Goal: Task Accomplishment & Management: Manage account settings

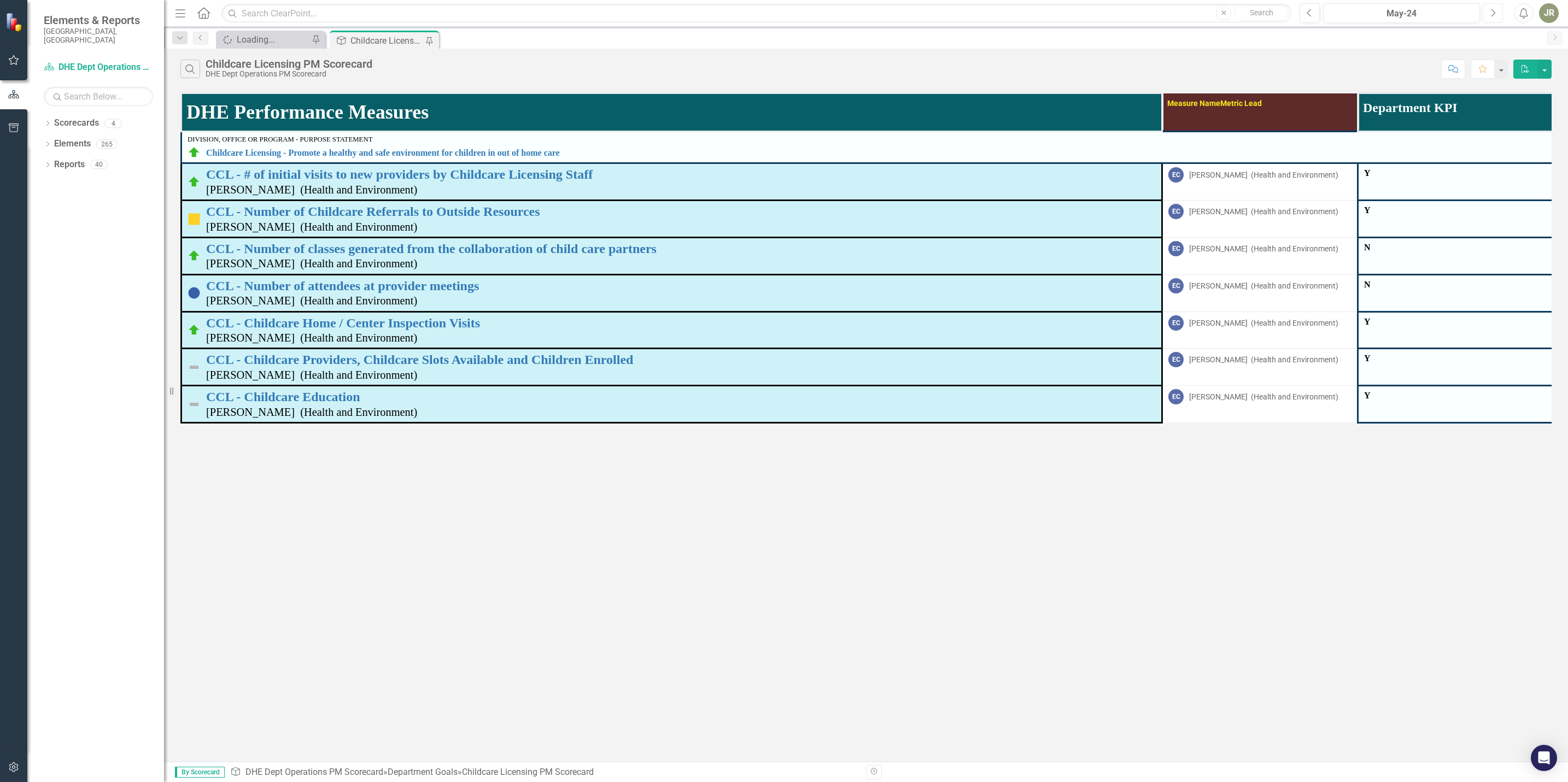
click at [1493, 12] on icon "Next" at bounding box center [1493, 13] width 6 height 10
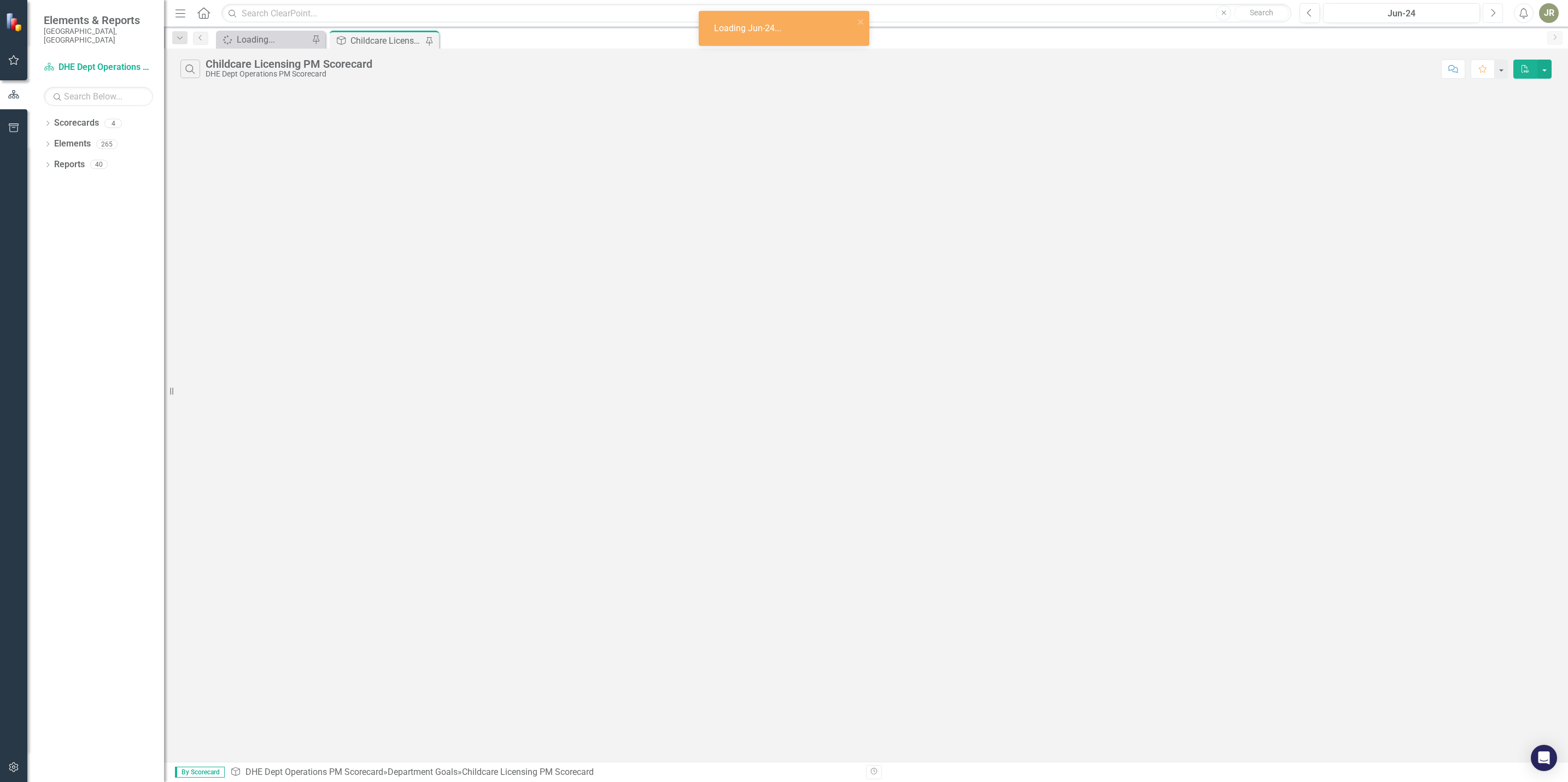
click at [1493, 12] on icon "Next" at bounding box center [1493, 13] width 6 height 10
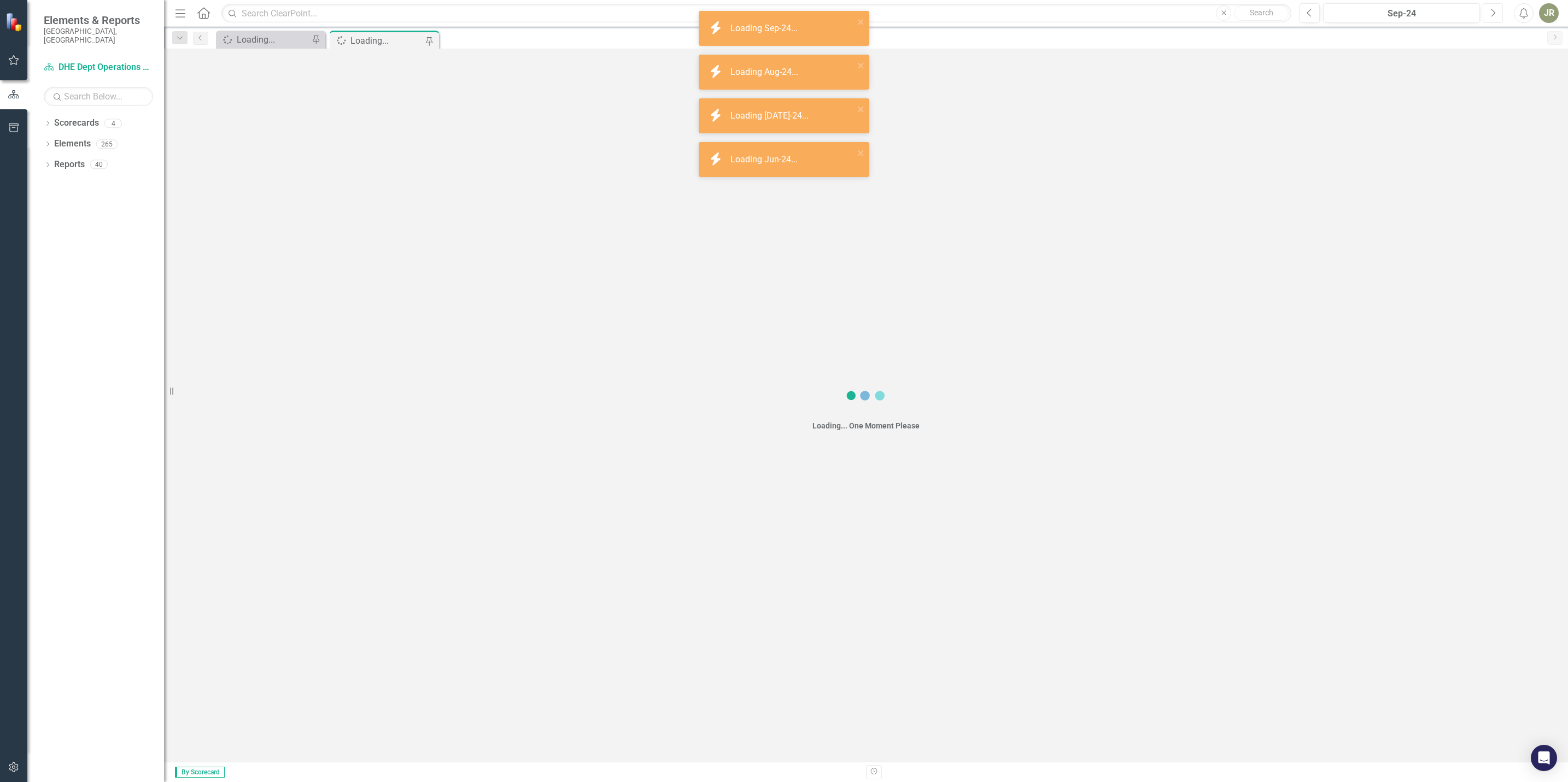
click at [1493, 12] on icon "Next" at bounding box center [1493, 13] width 6 height 10
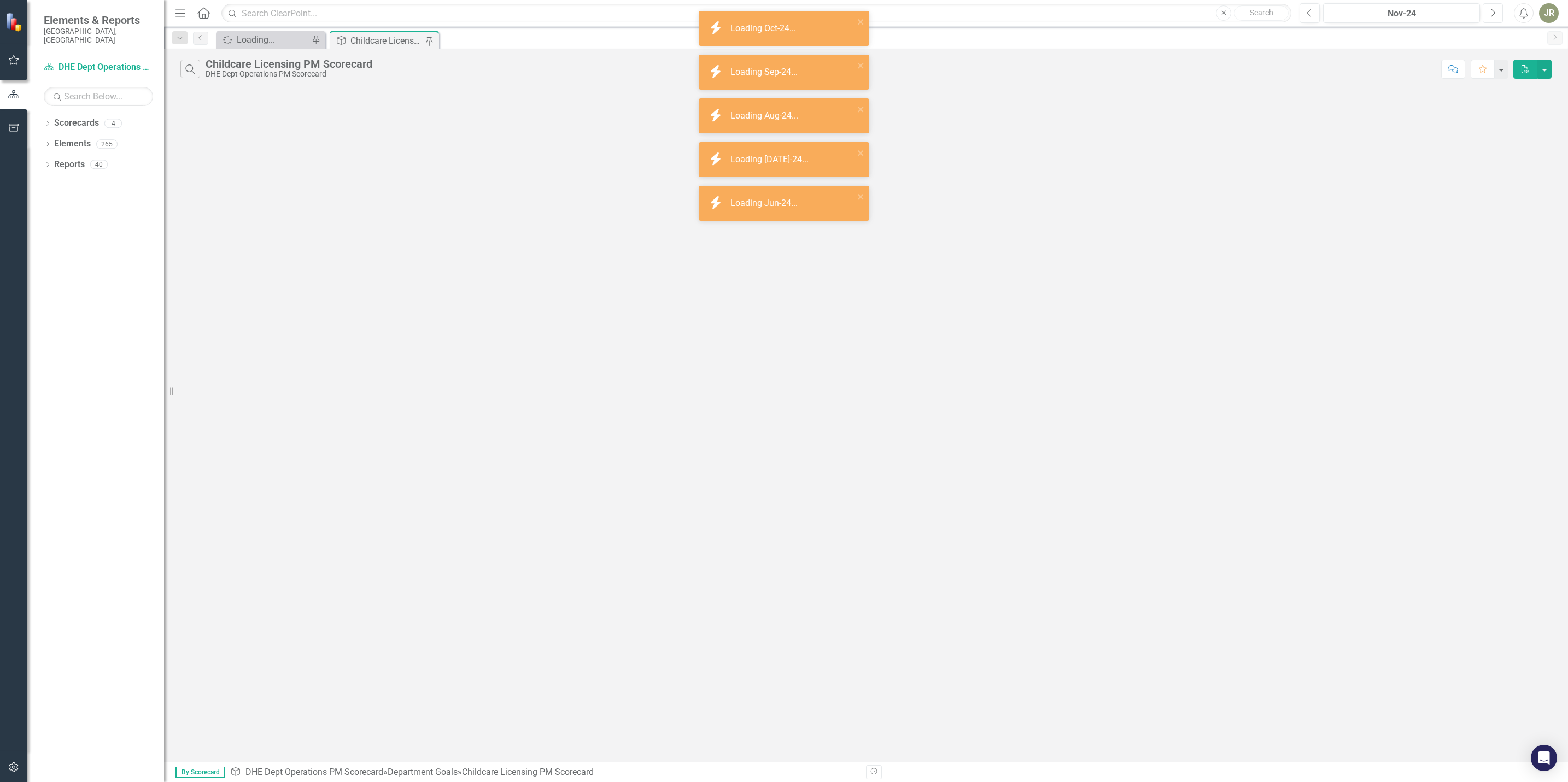
click at [1494, 12] on icon "Next" at bounding box center [1493, 13] width 6 height 10
click at [1494, 12] on icon "button" at bounding box center [1493, 12] width 4 height 8
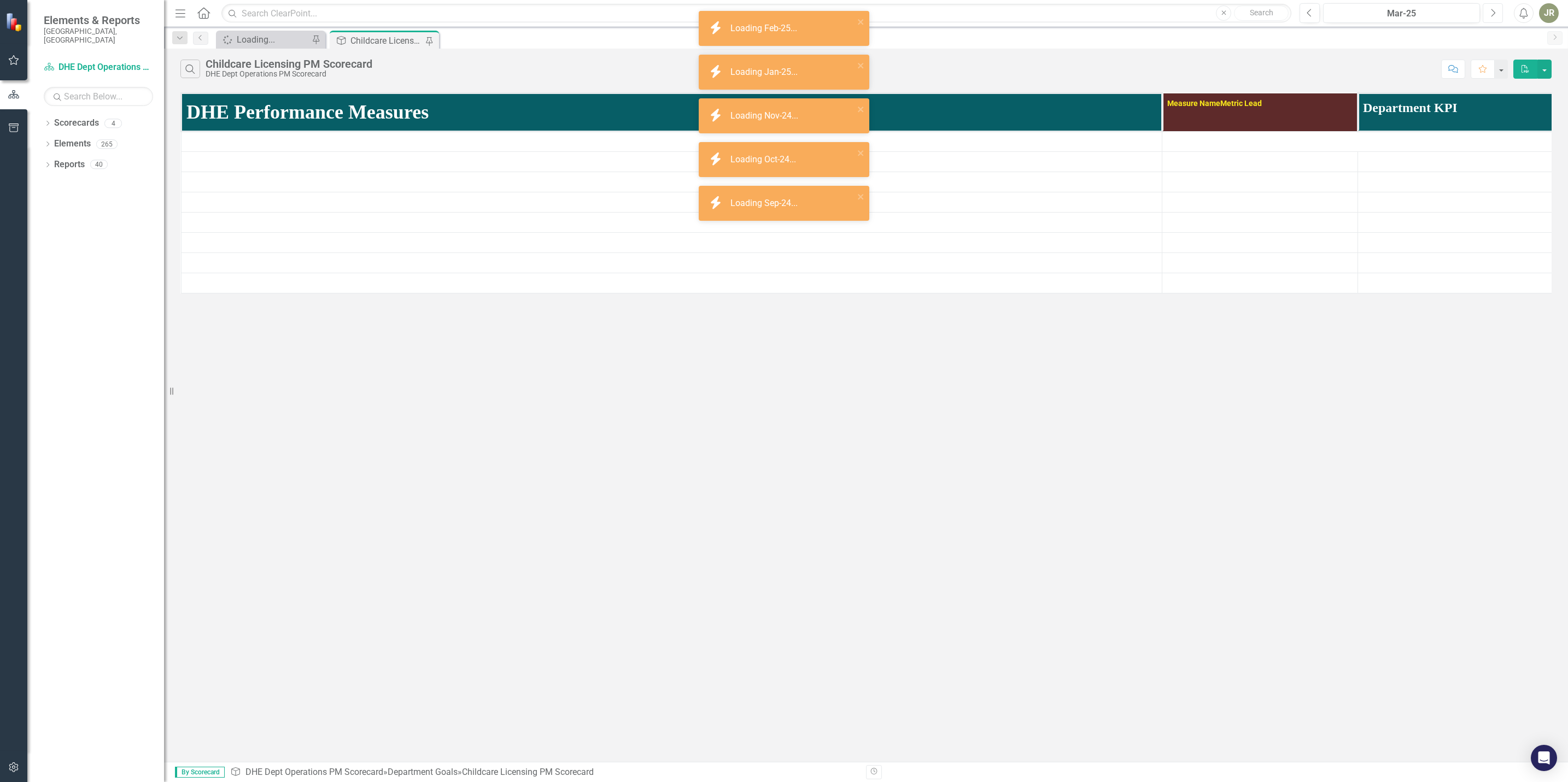
click at [1494, 12] on icon "button" at bounding box center [1493, 12] width 4 height 8
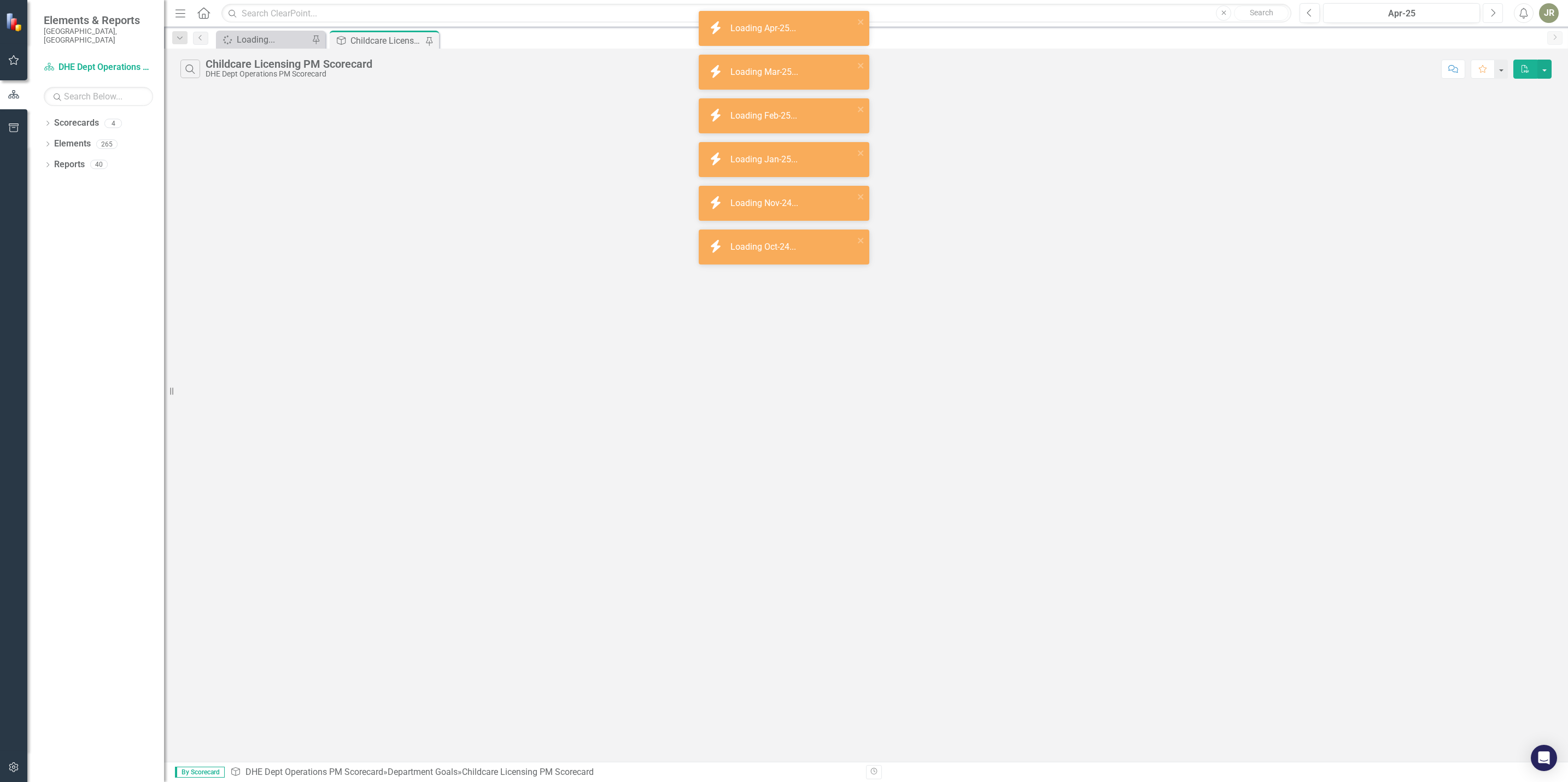
click at [1494, 12] on icon "button" at bounding box center [1493, 12] width 4 height 8
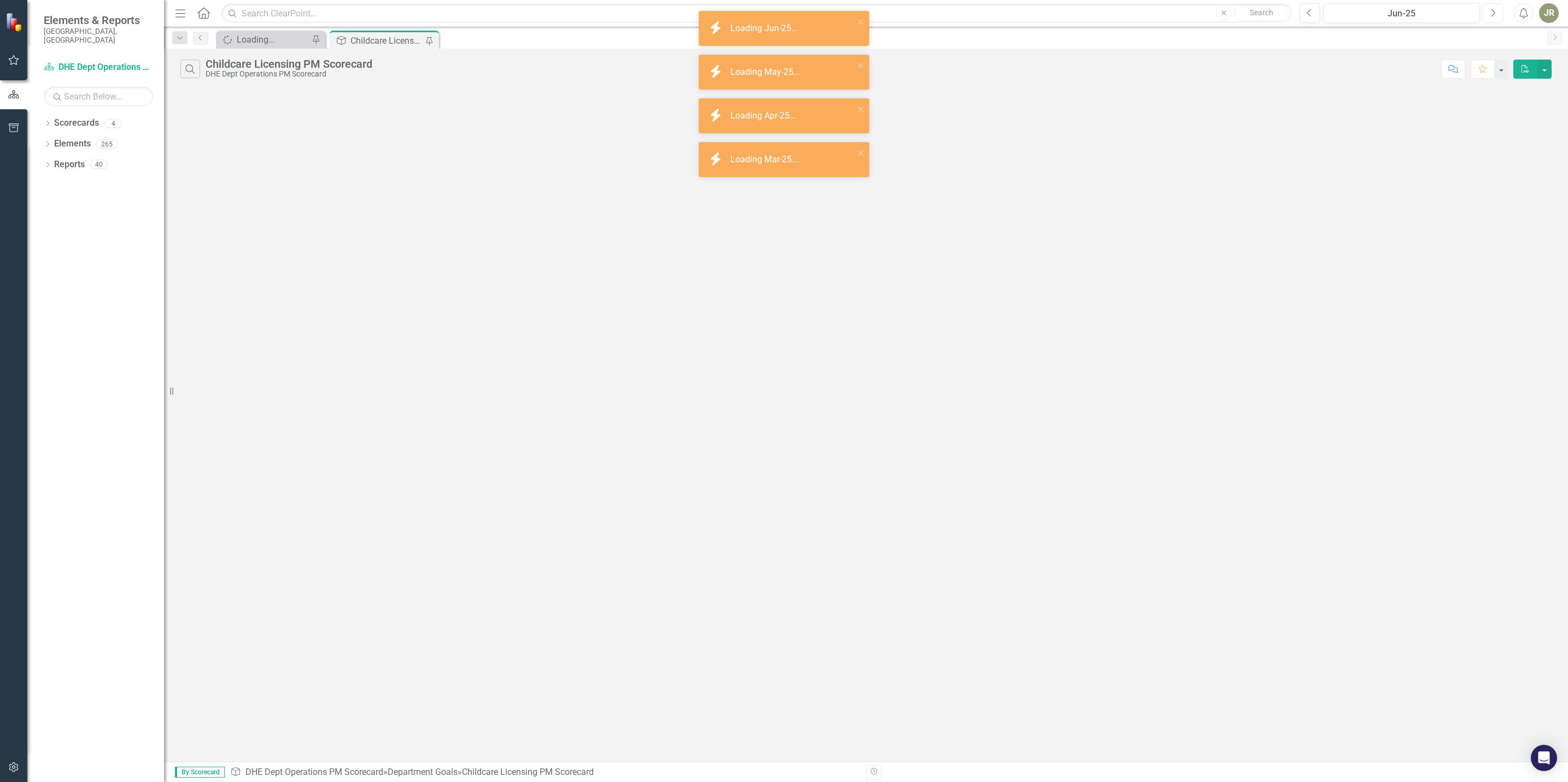
click at [1494, 12] on icon "button" at bounding box center [1493, 12] width 4 height 8
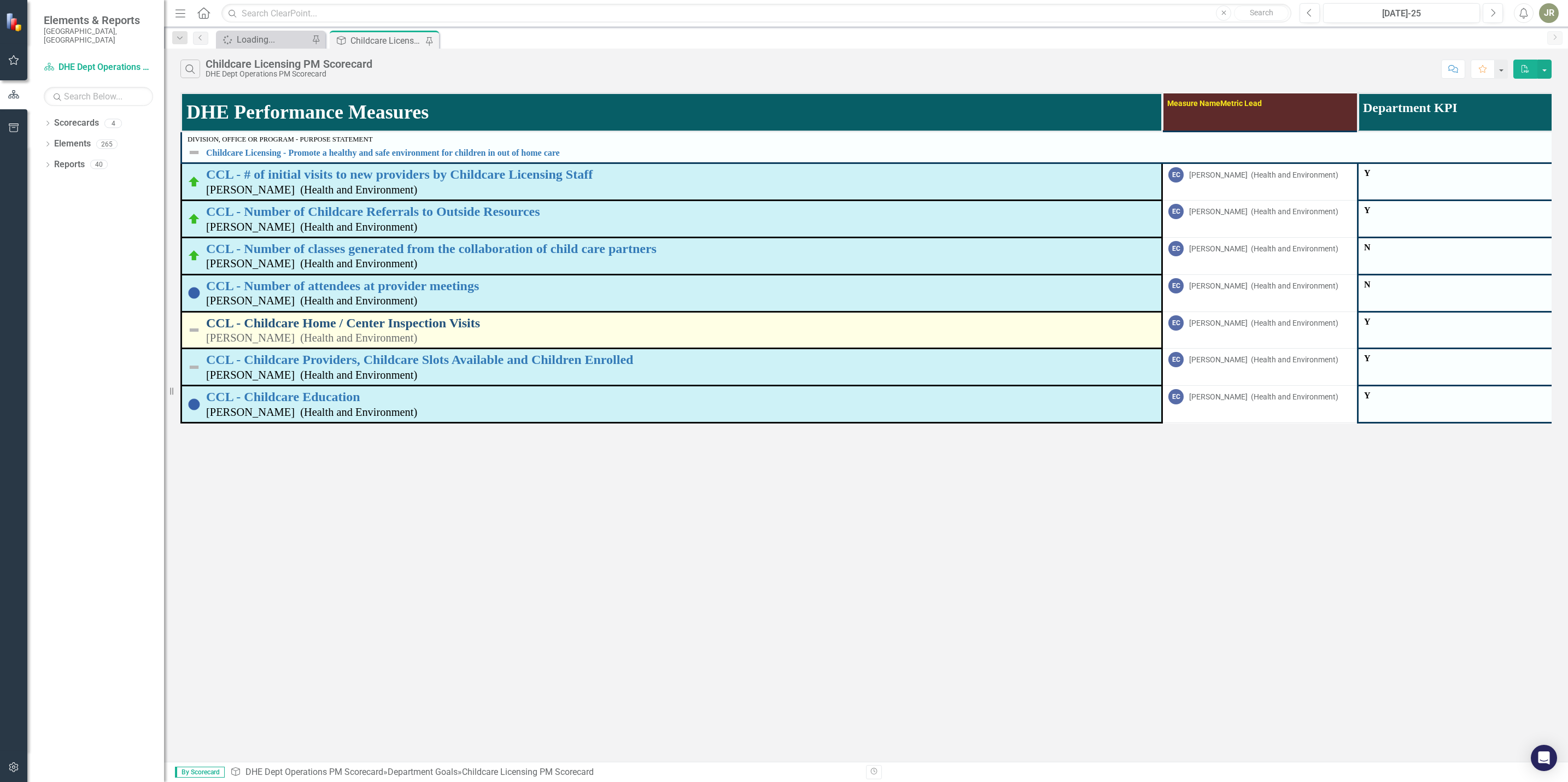
click at [323, 325] on link "CCL - Childcare Home / Center Inspection Visits" at bounding box center [681, 323] width 950 height 14
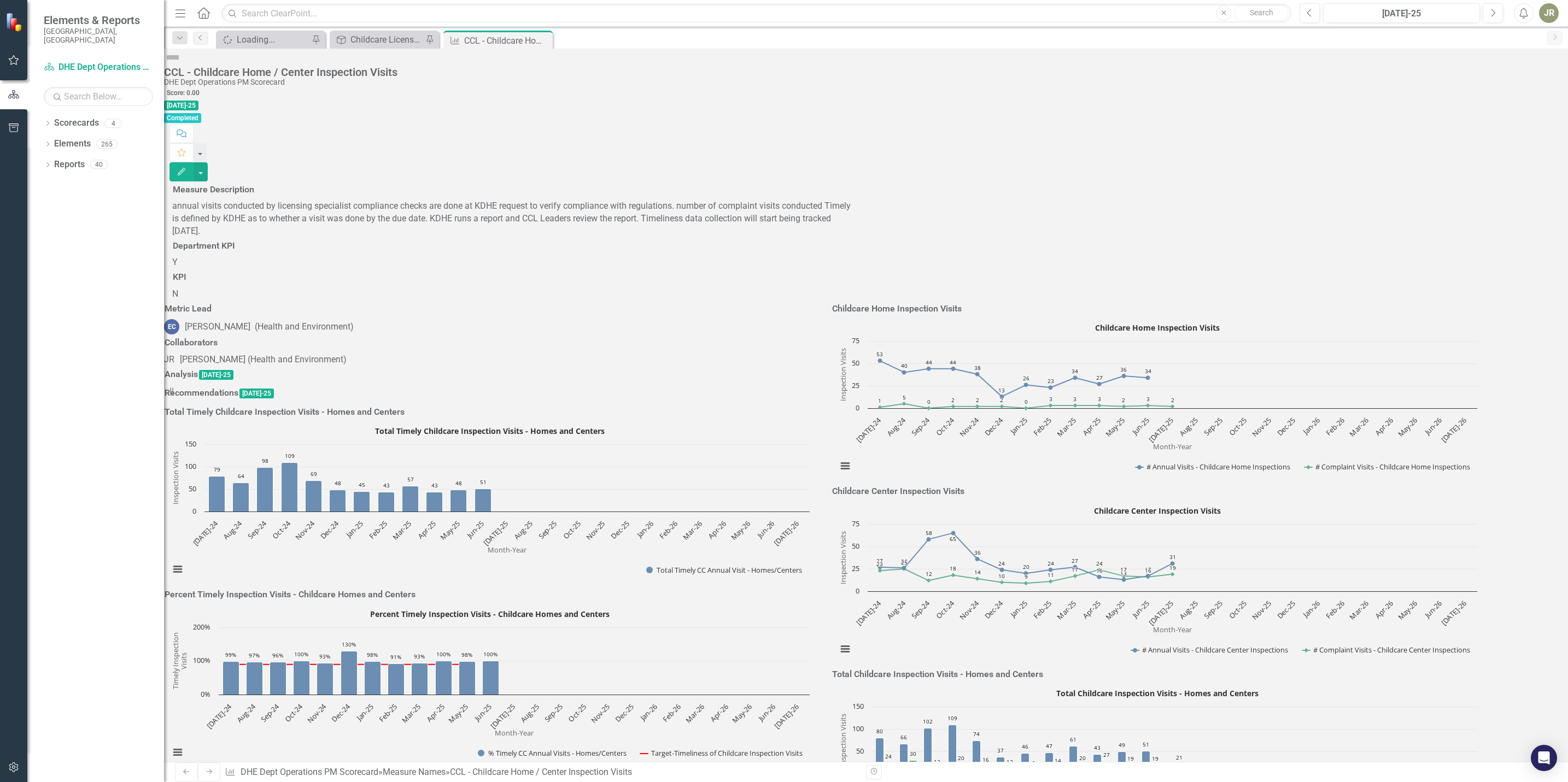
scroll to position [1516, 0]
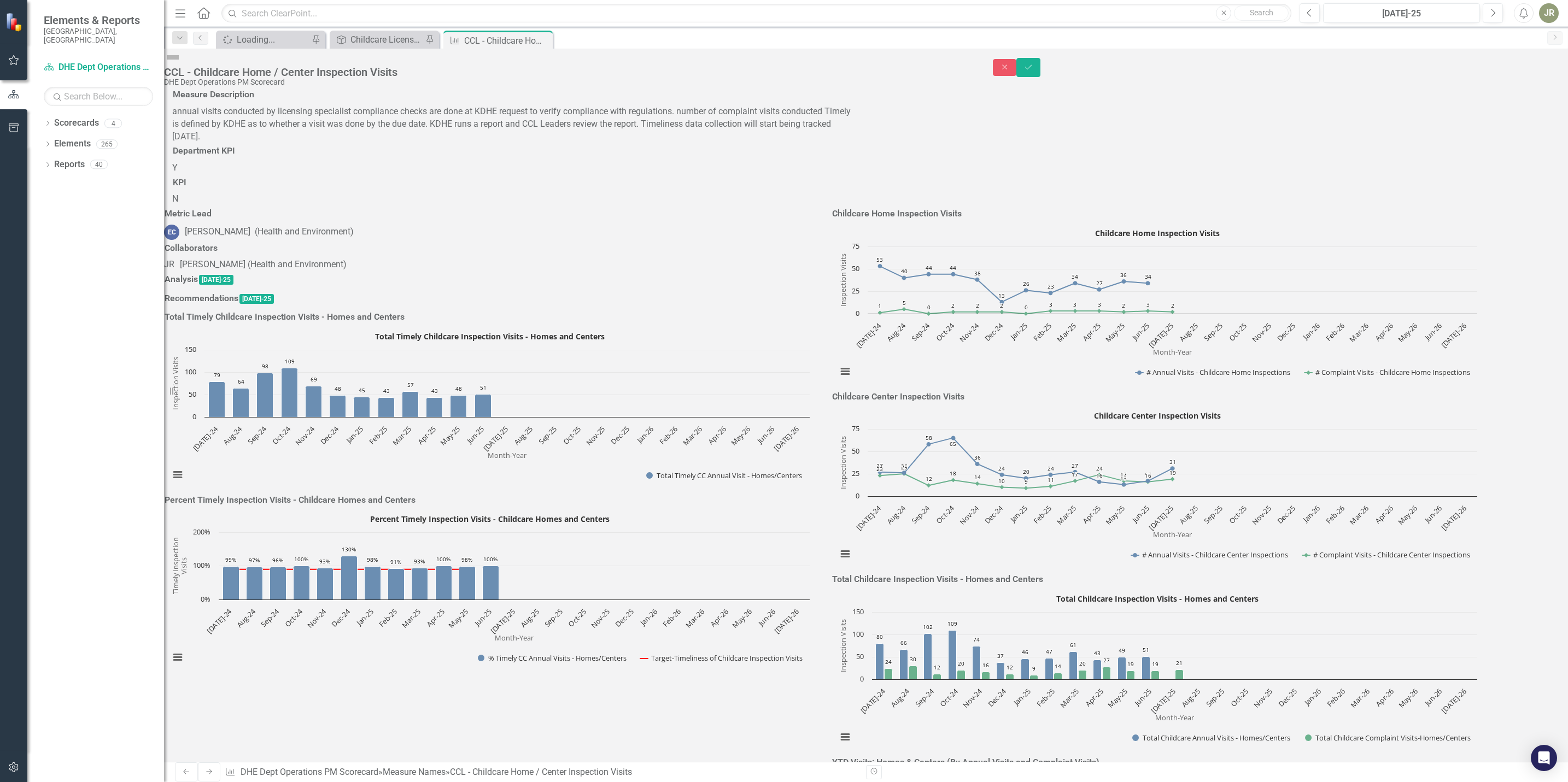
type textarea "36"
click at [1040, 71] on button "Save" at bounding box center [1029, 67] width 24 height 19
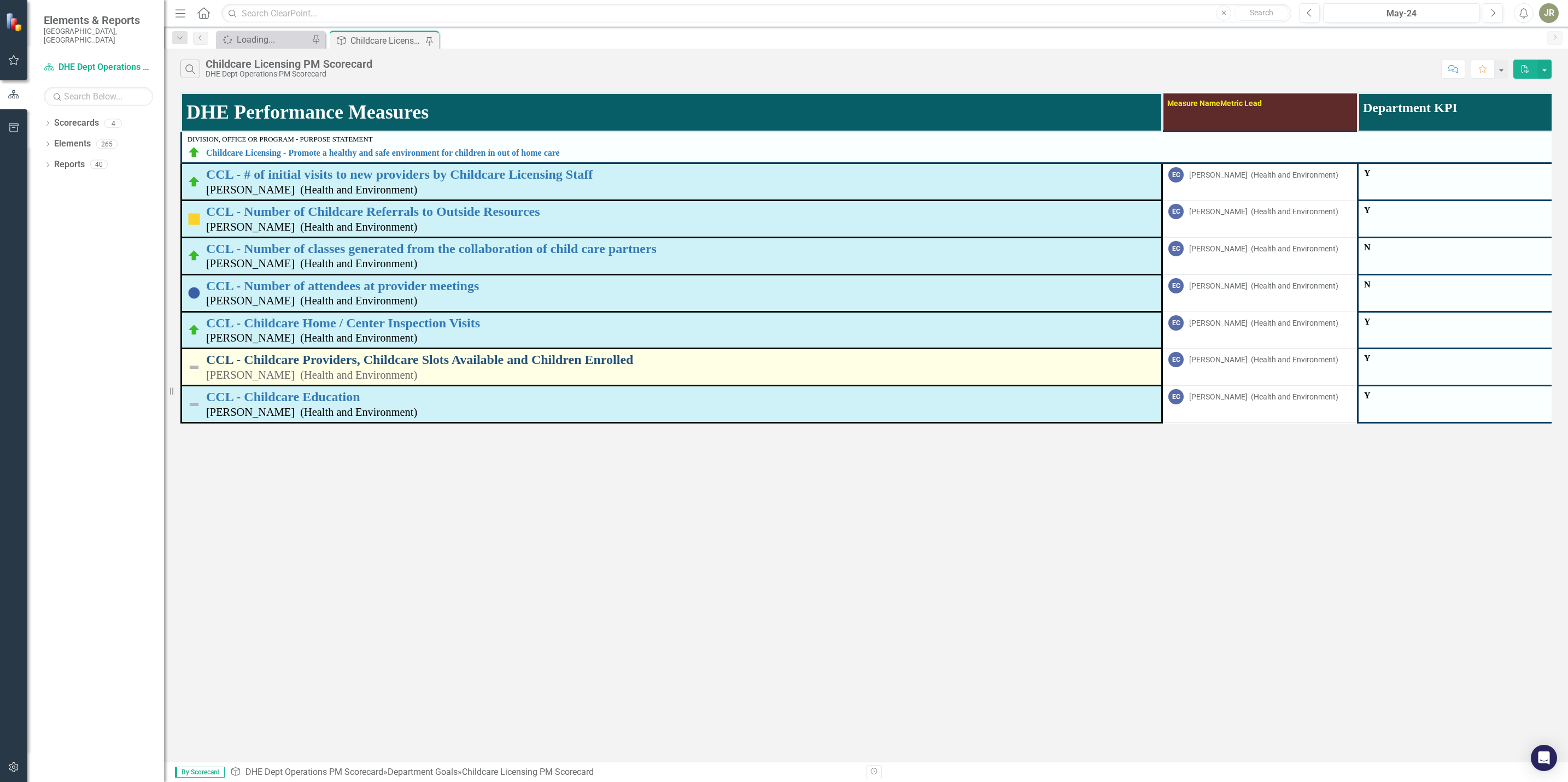
click at [336, 361] on link "CCL - Childcare Providers, Childcare Slots Available and Children Enrolled" at bounding box center [681, 359] width 950 height 14
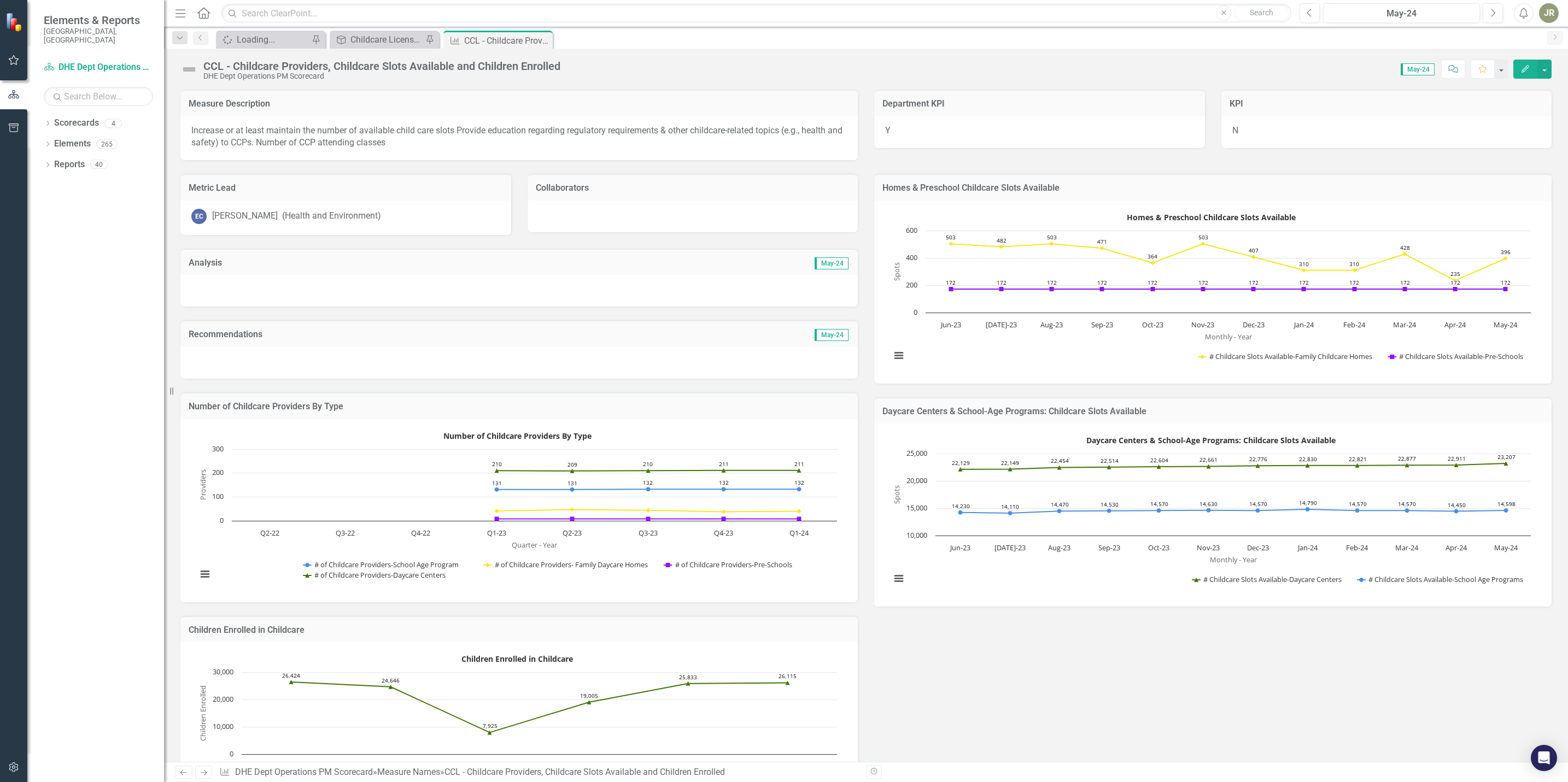
click at [1423, 71] on span "May-24" at bounding box center [1418, 69] width 34 height 12
click at [1490, 10] on icon "Next" at bounding box center [1493, 13] width 6 height 10
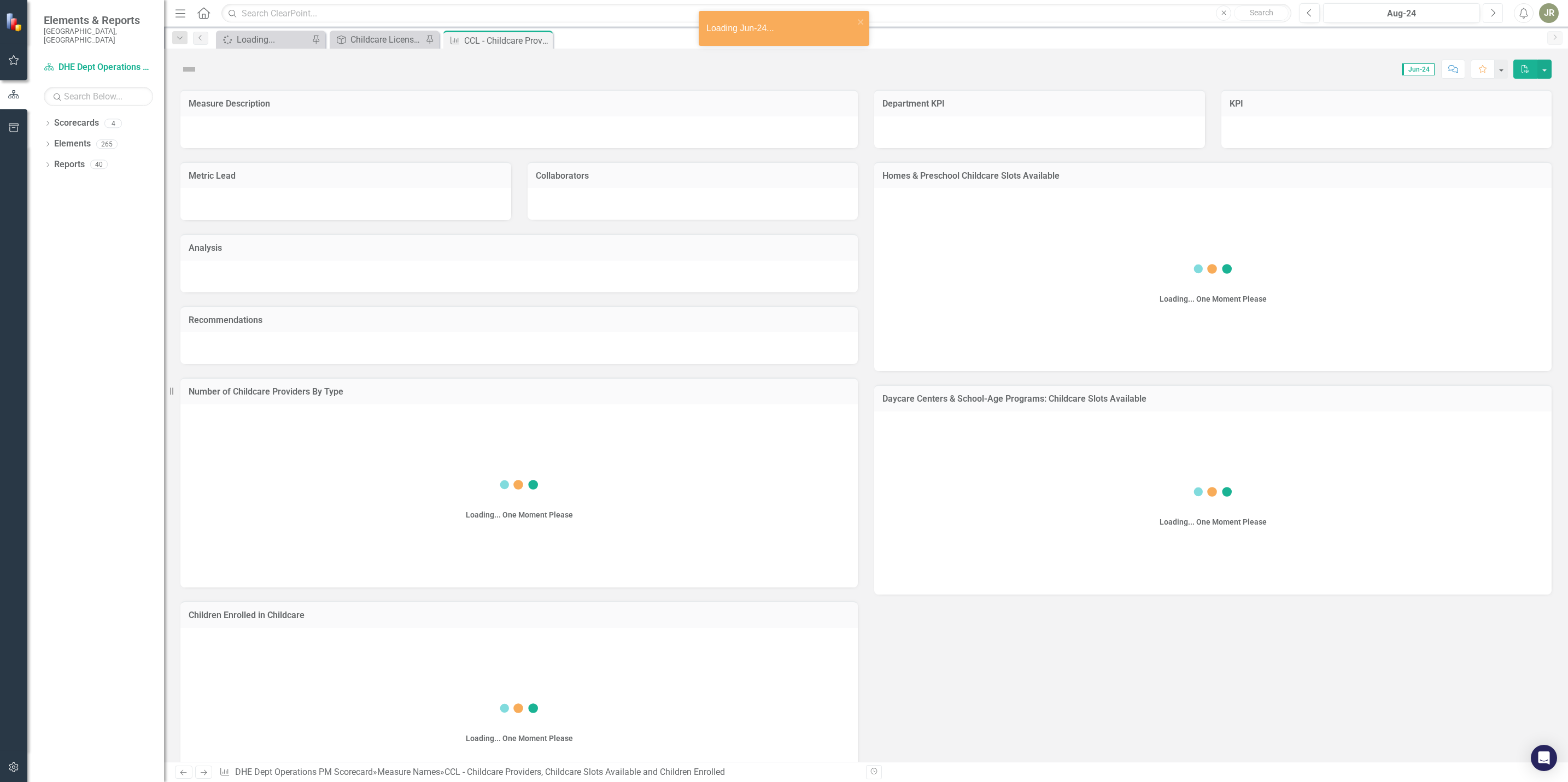
click at [1490, 10] on icon "Next" at bounding box center [1493, 13] width 6 height 10
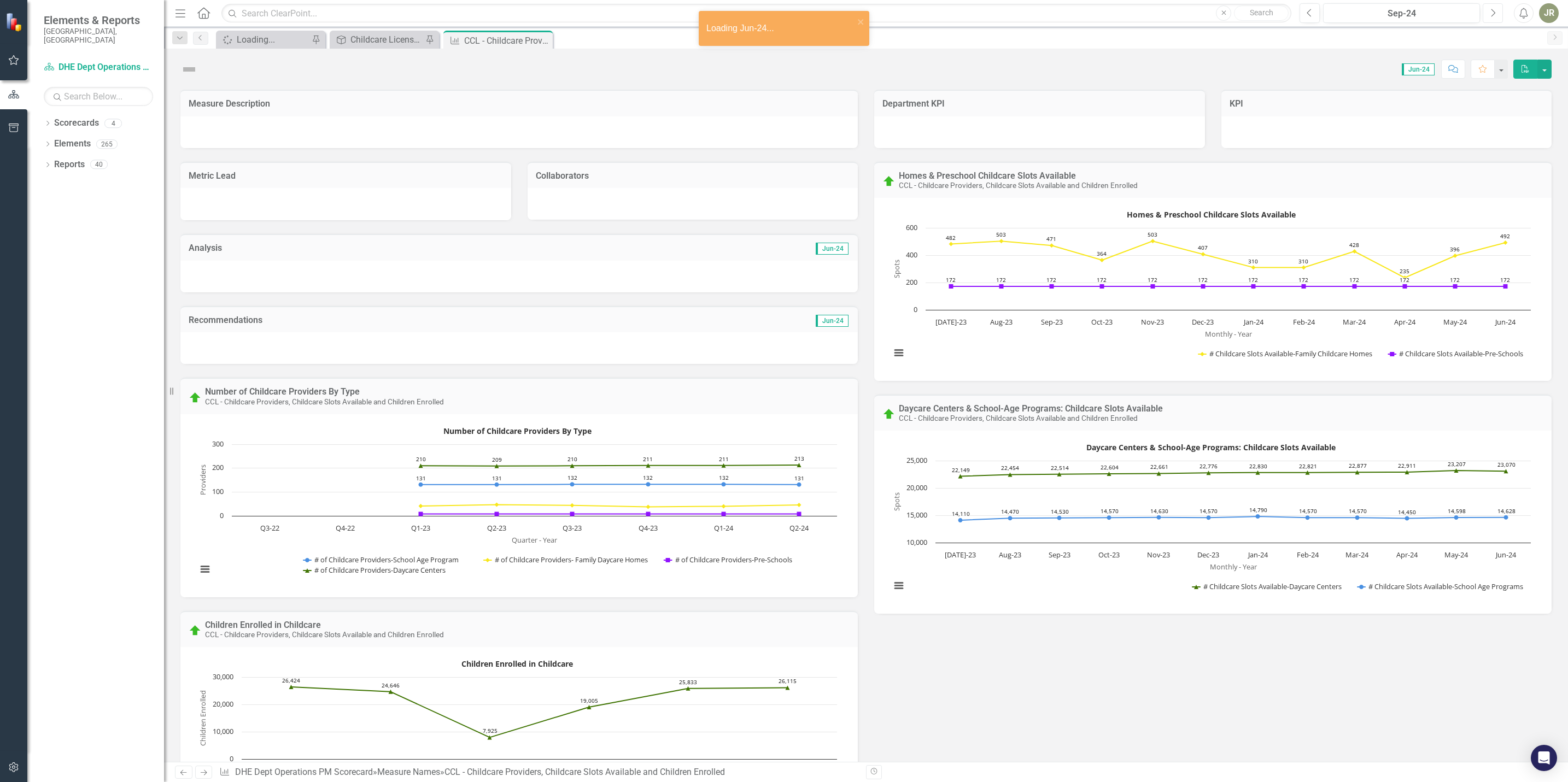
click at [1490, 10] on icon "Next" at bounding box center [1493, 13] width 6 height 10
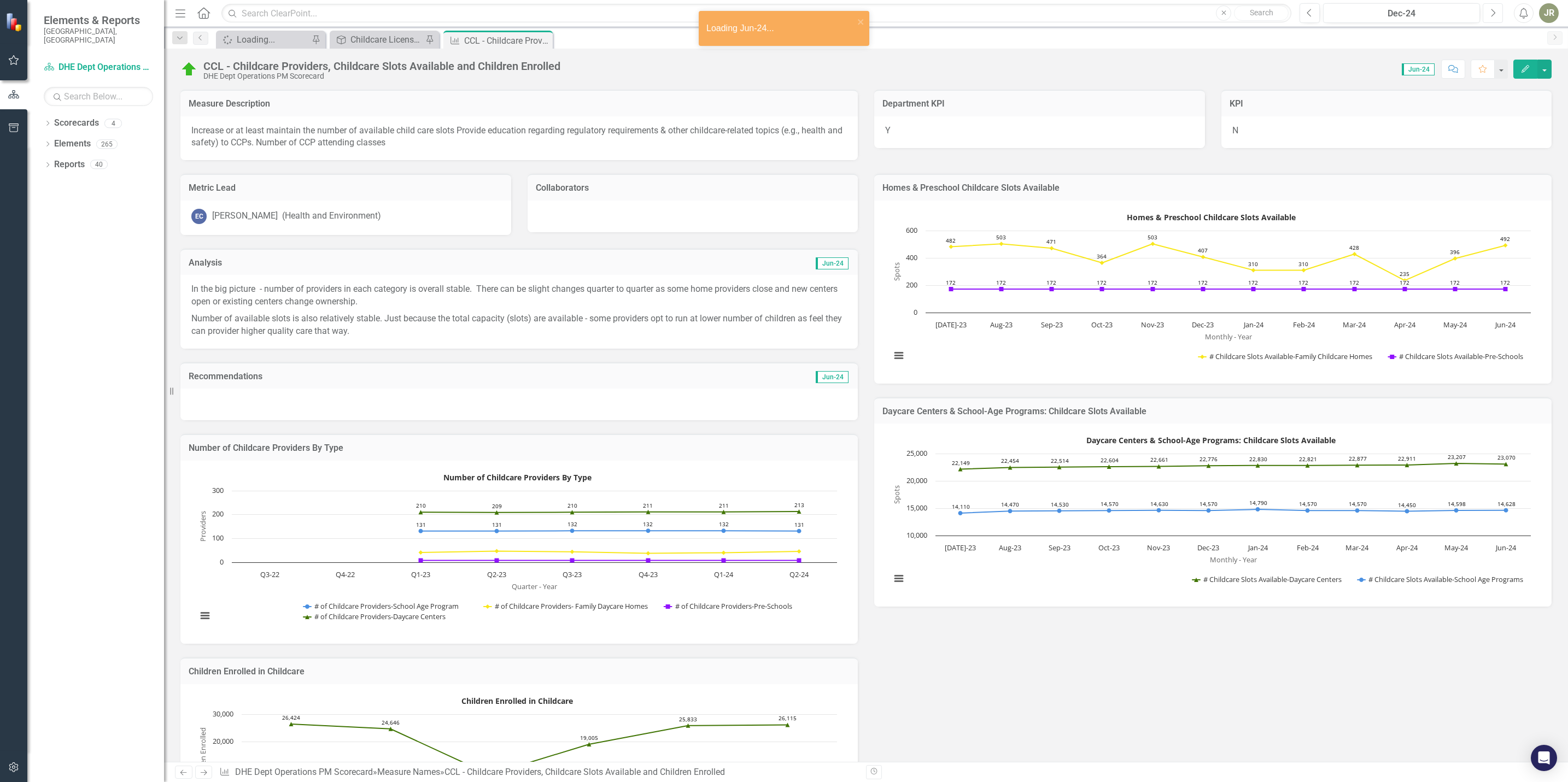
click at [1490, 10] on icon "Next" at bounding box center [1493, 13] width 6 height 10
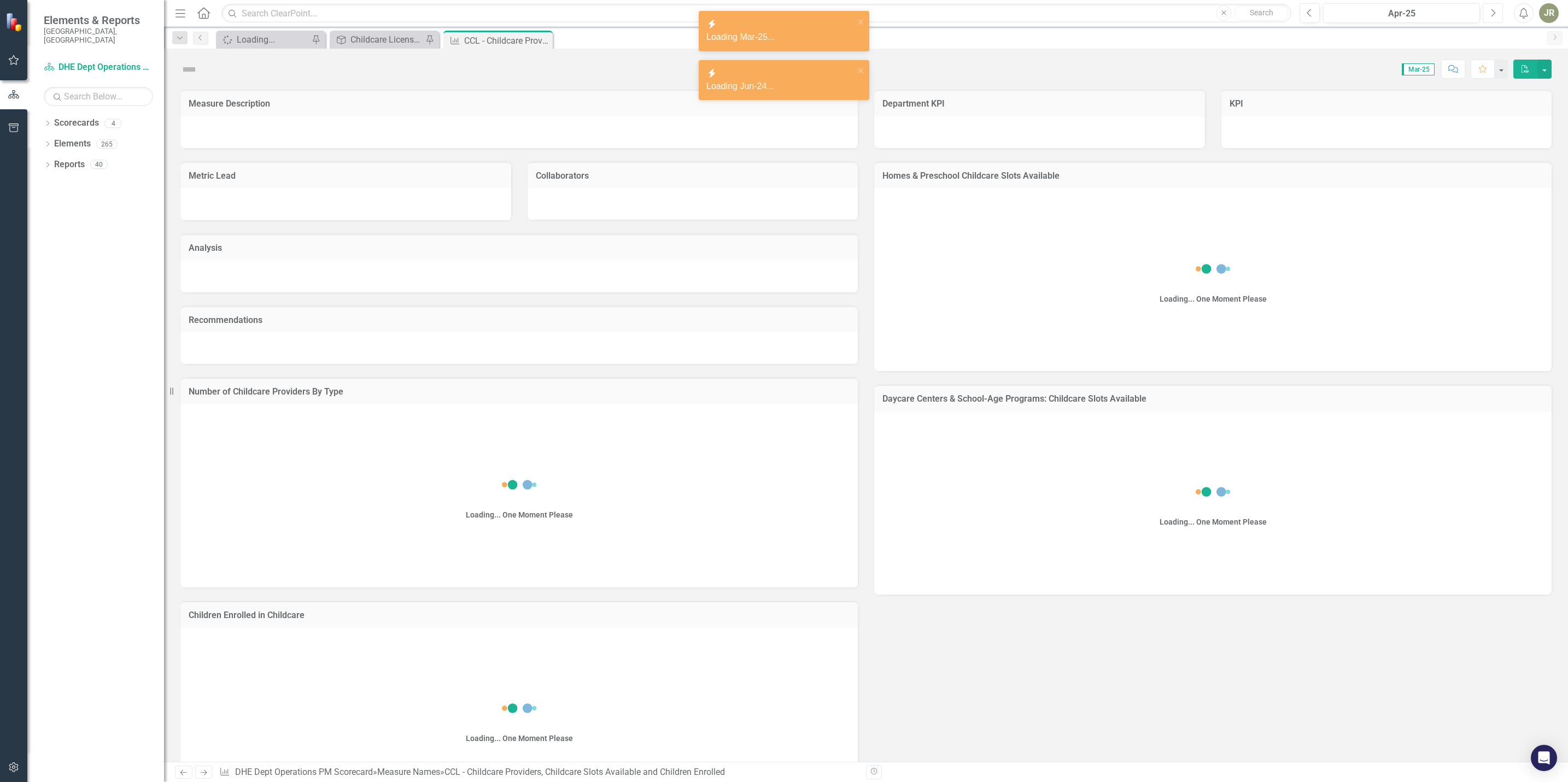
click at [1490, 10] on icon "Next" at bounding box center [1493, 13] width 6 height 10
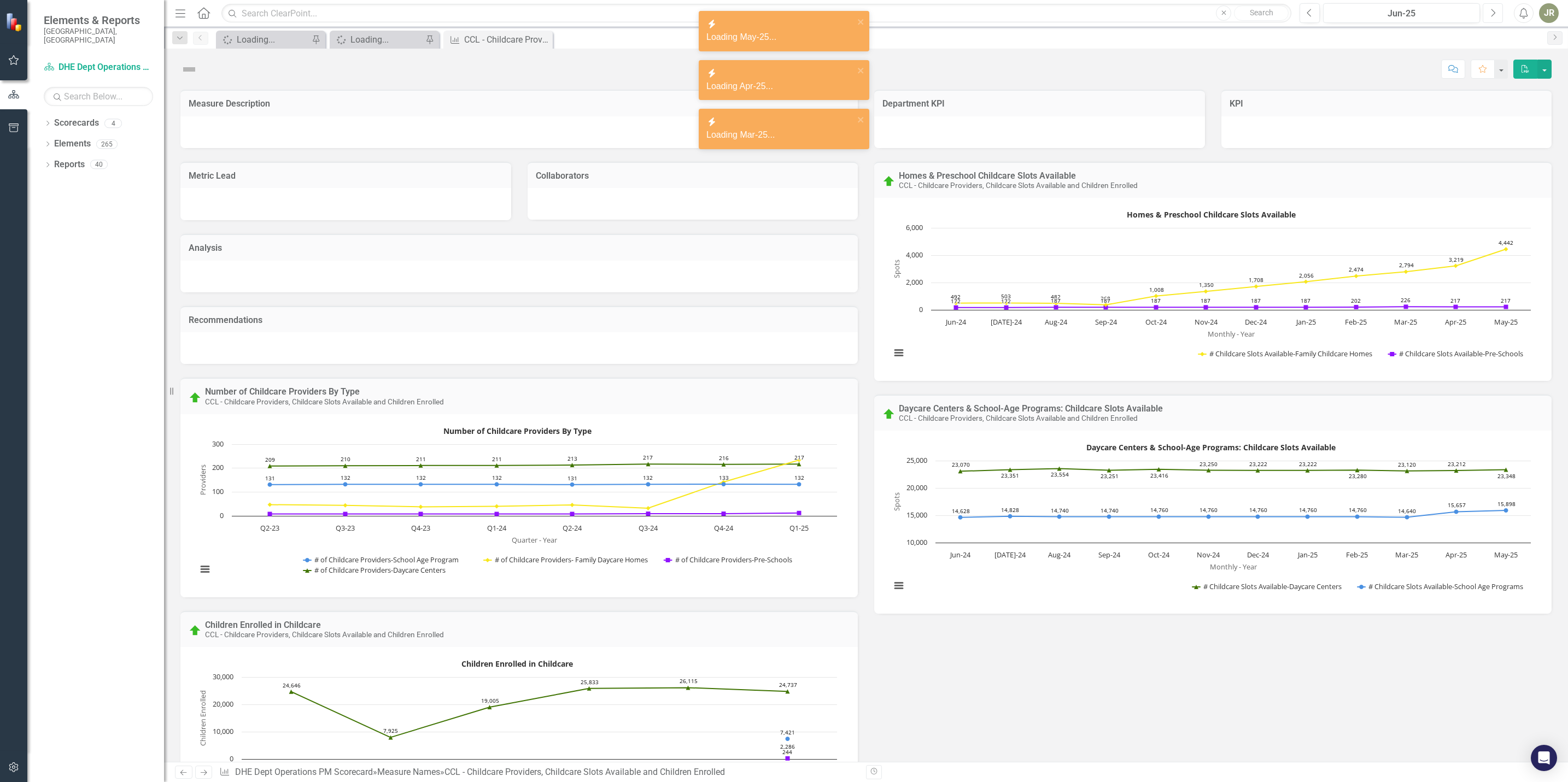
click at [1490, 10] on icon "Next" at bounding box center [1493, 13] width 6 height 10
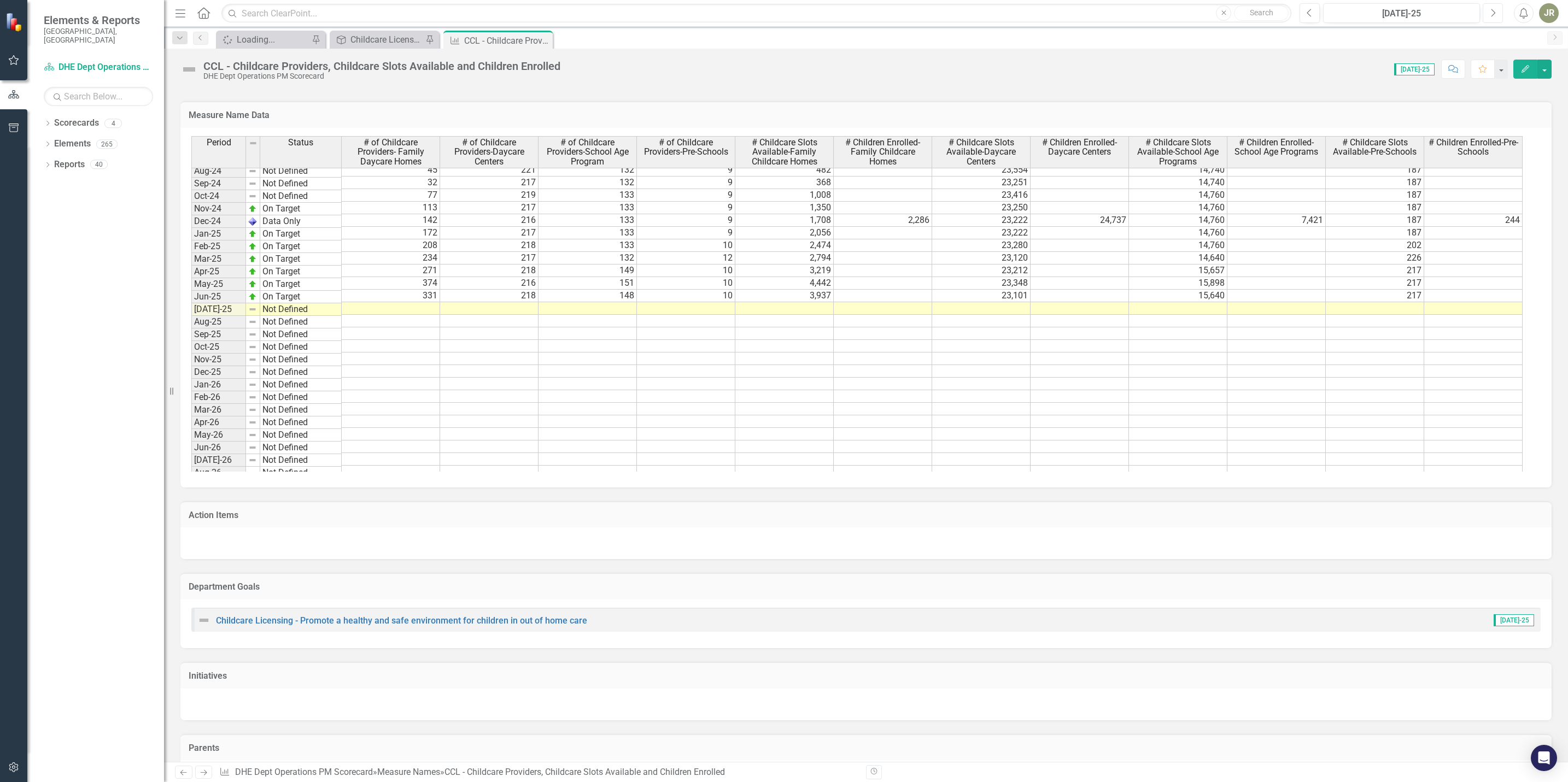
scroll to position [1437, 0]
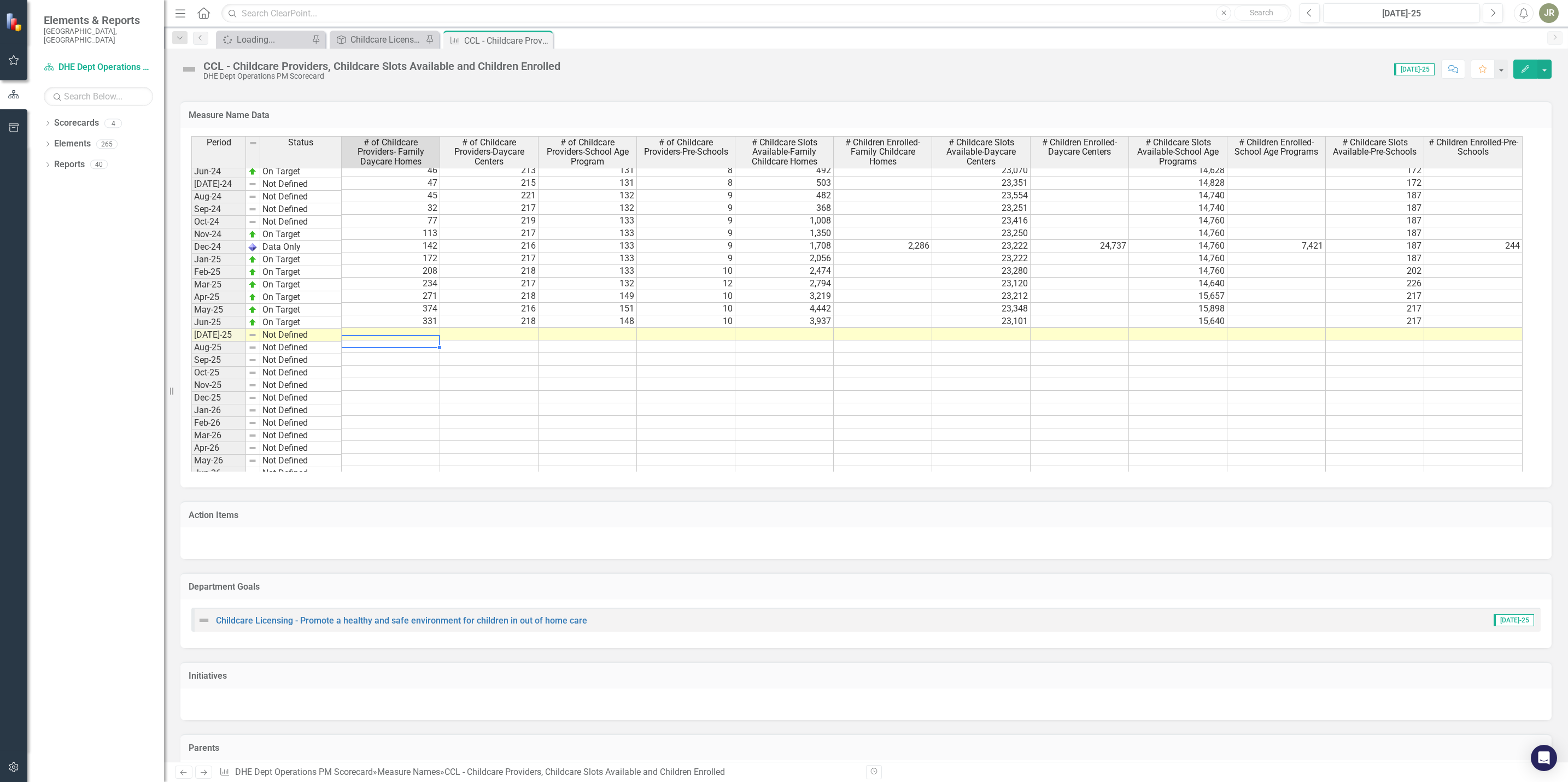
click at [420, 336] on tbody "Jun-23 Not Defined 47 209 131 8 503 22,129 14,230 172 [DATE]-23 Not Defined 45 …" at bounding box center [856, 284] width 1331 height 541
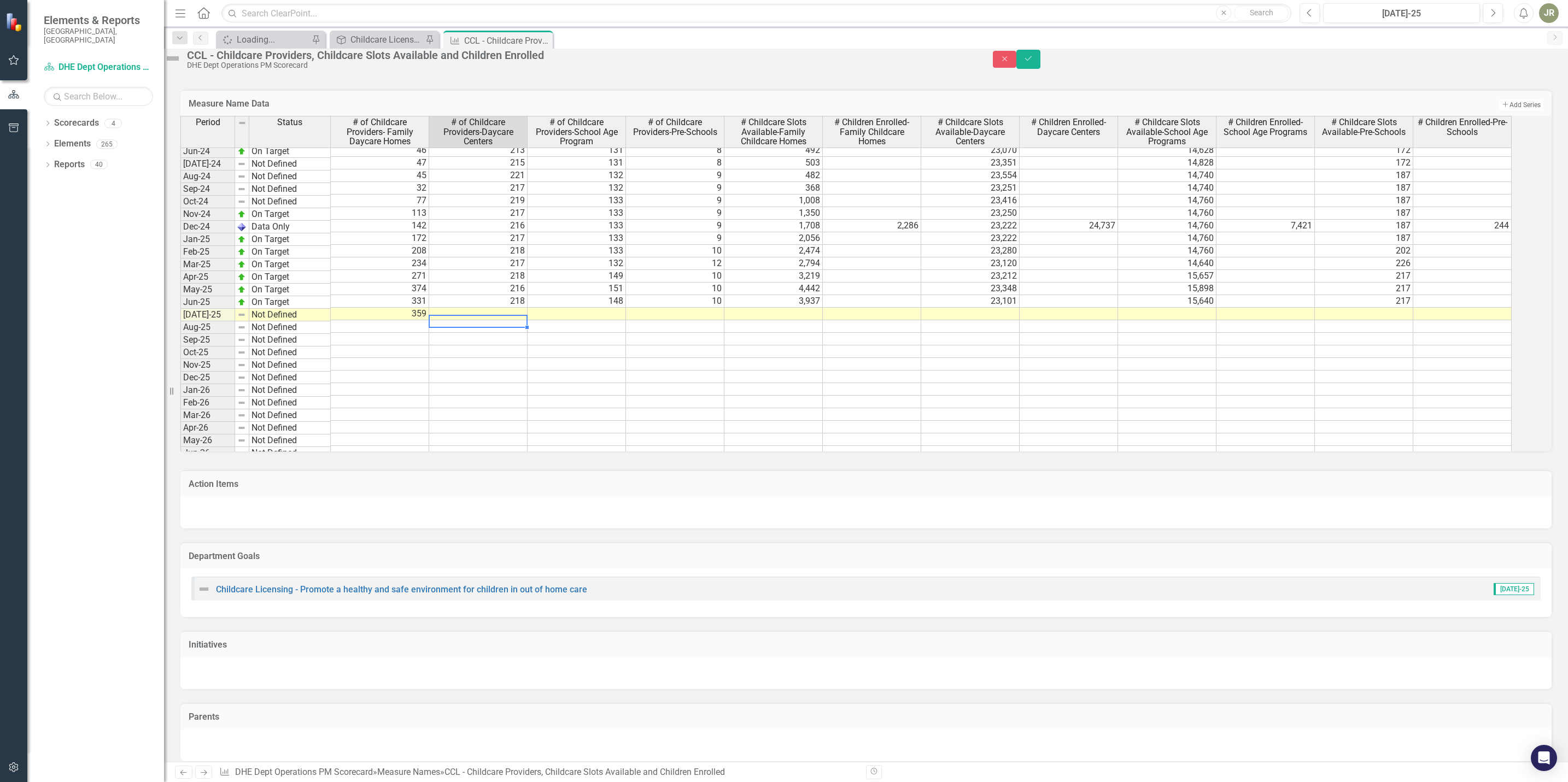
click at [180, 345] on div "Period Status # of Childcare Providers- Family Daycare Homes # of Childcare Pro…" at bounding box center [180, 247] width 0 height 573
click at [597, 320] on td at bounding box center [577, 314] width 99 height 13
click at [723, 320] on td at bounding box center [675, 314] width 99 height 13
click at [804, 320] on td at bounding box center [774, 314] width 99 height 13
click at [971, 320] on td at bounding box center [970, 314] width 99 height 13
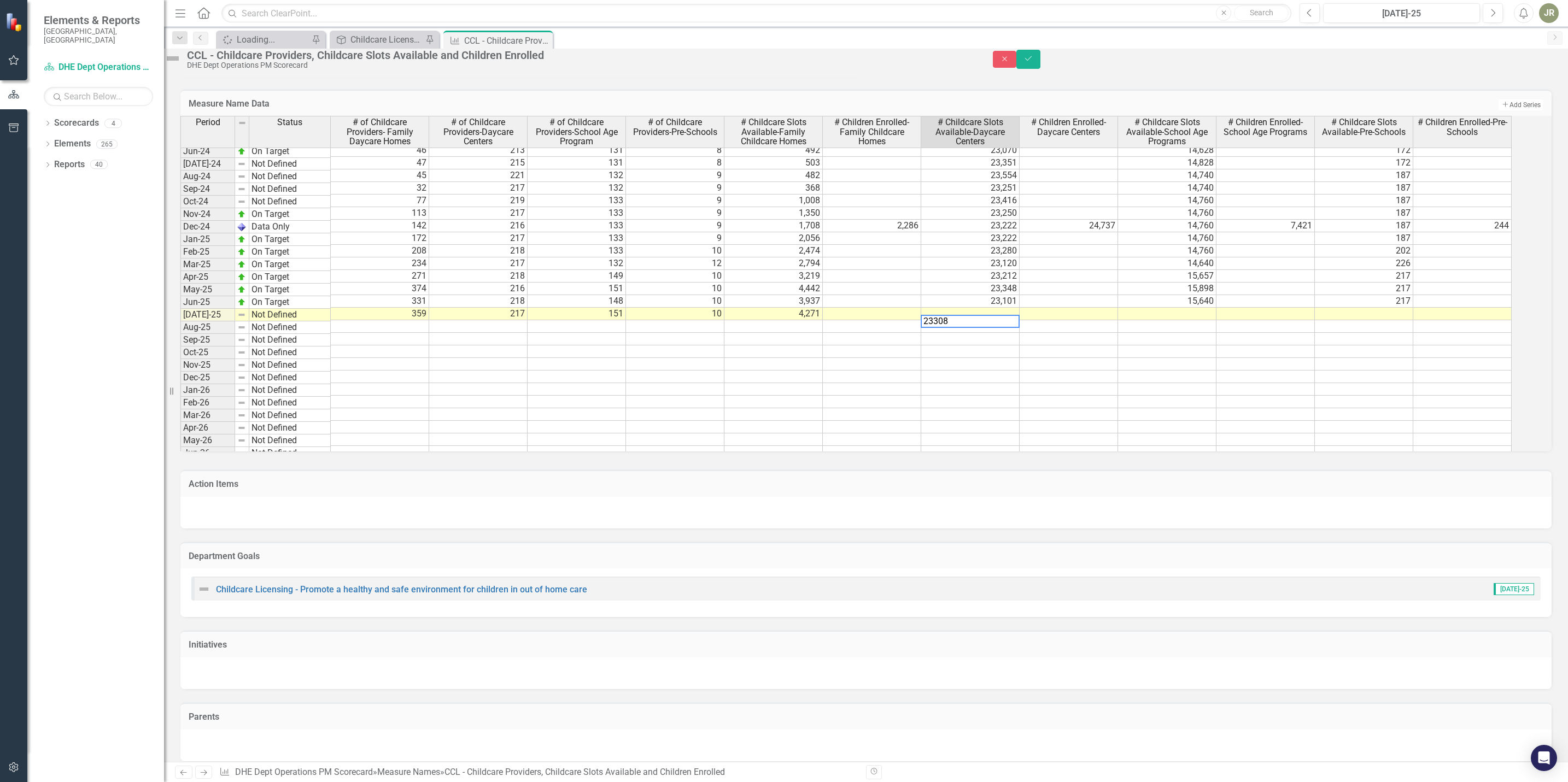
click at [1208, 320] on td at bounding box center [1167, 314] width 99 height 13
click at [1402, 320] on td at bounding box center [1364, 314] width 99 height 13
type textarea "217"
drag, startPoint x: 1386, startPoint y: 395, endPoint x: 1385, endPoint y: 389, distance: 6.1
click at [1386, 371] on td at bounding box center [1364, 364] width 99 height 13
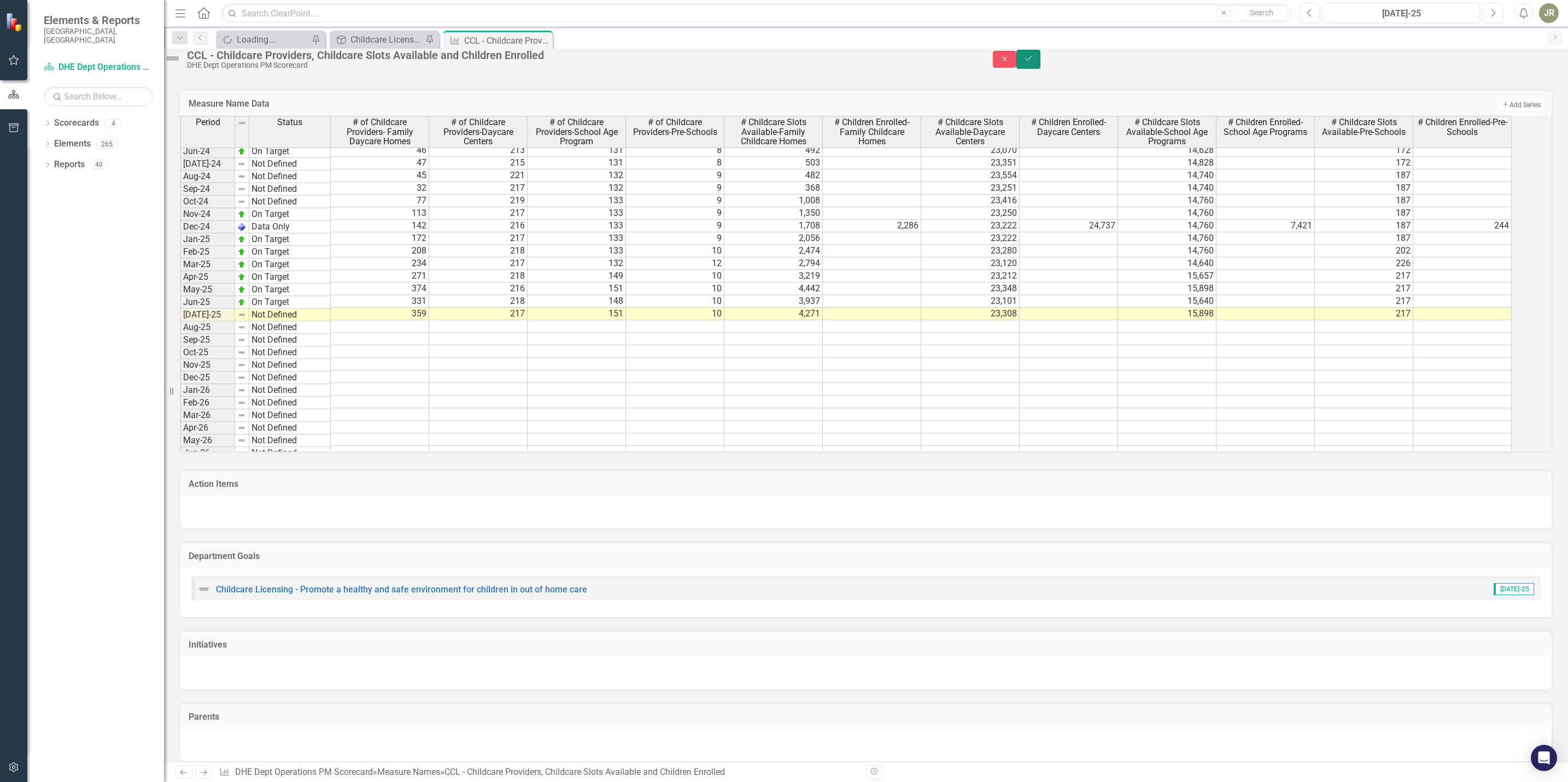
click at [1034, 62] on icon "Save" at bounding box center [1028, 58] width 10 height 8
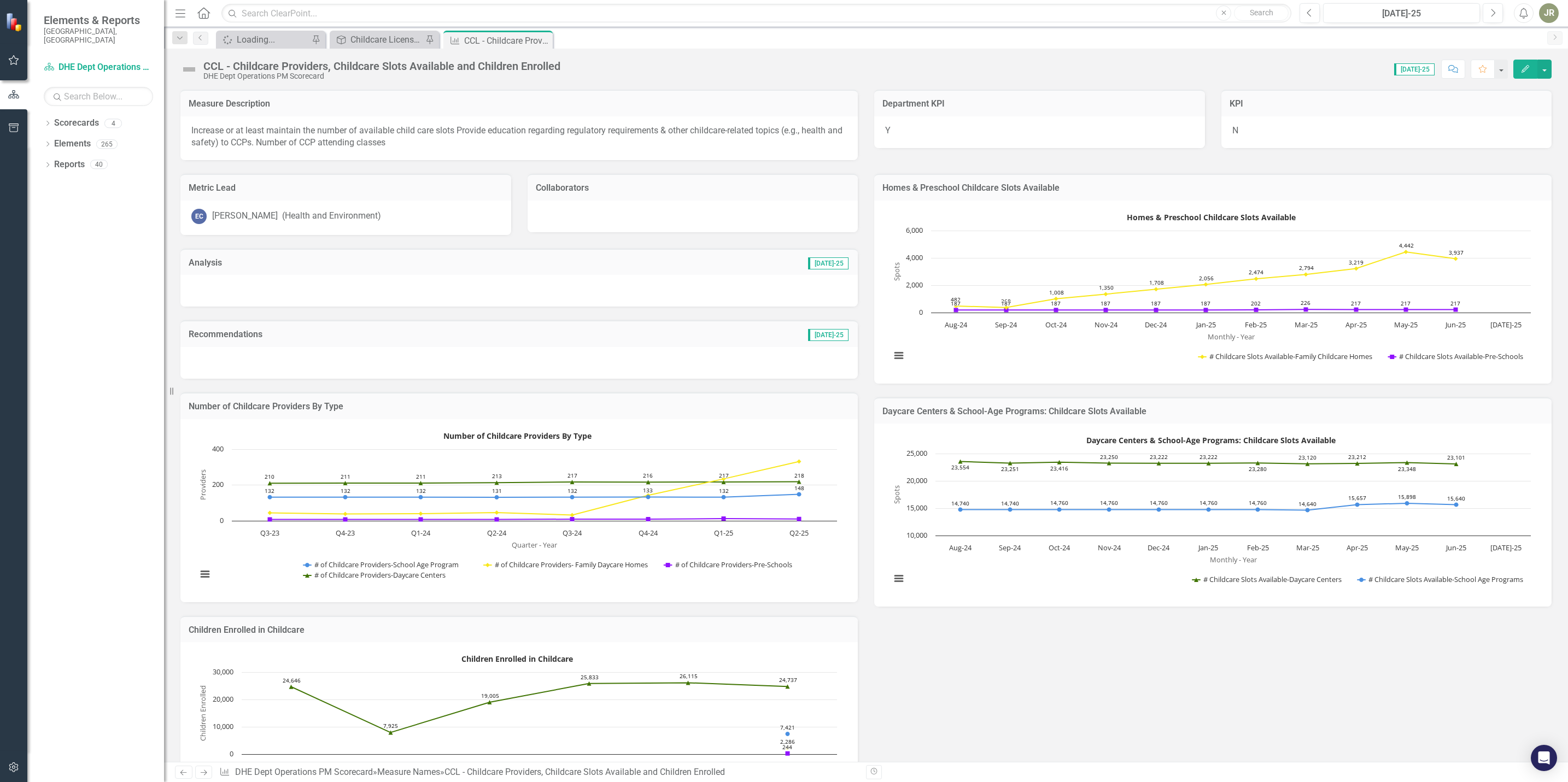
click at [1522, 71] on icon "button" at bounding box center [1525, 69] width 8 height 8
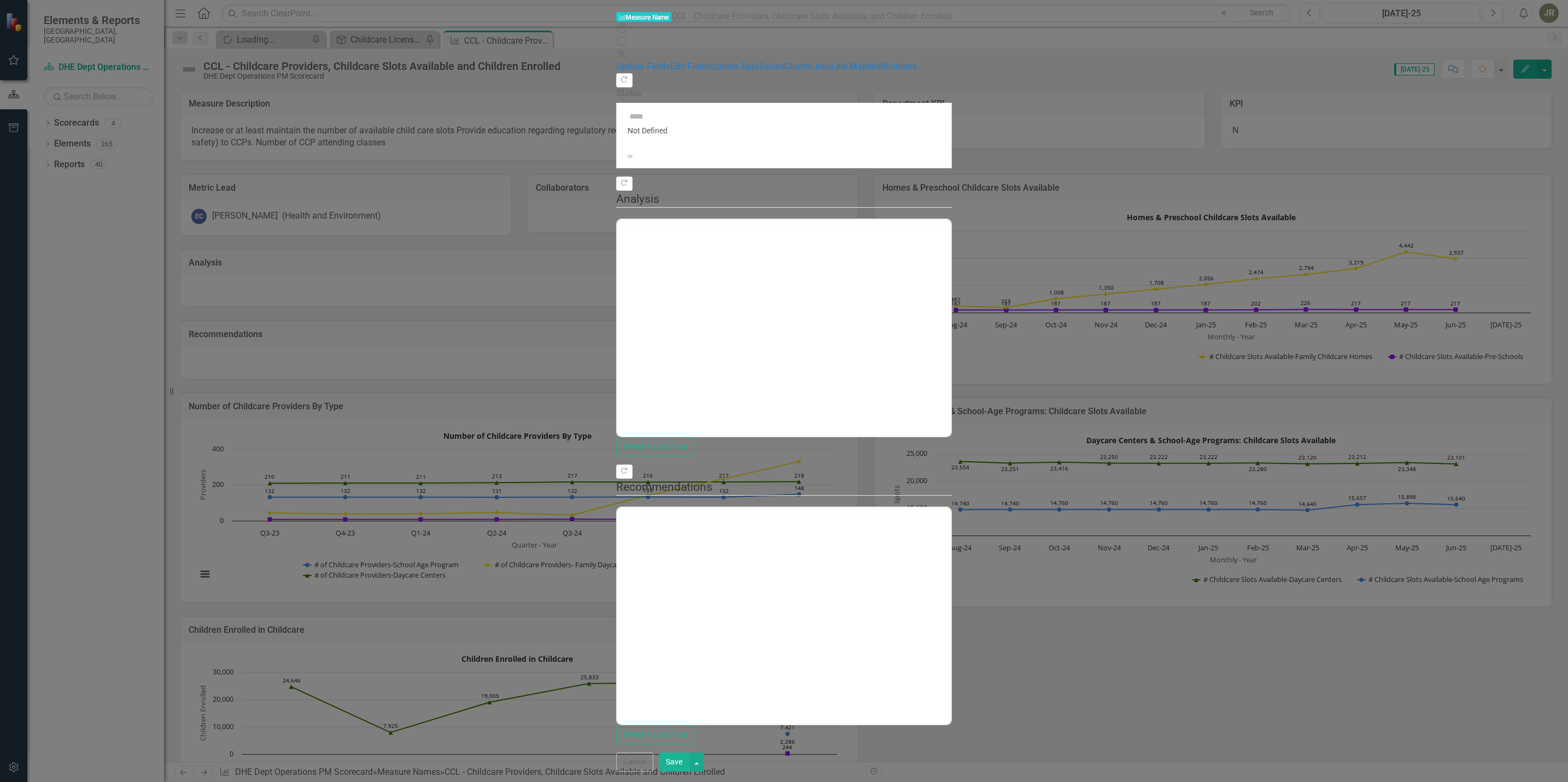
scroll to position [0, 0]
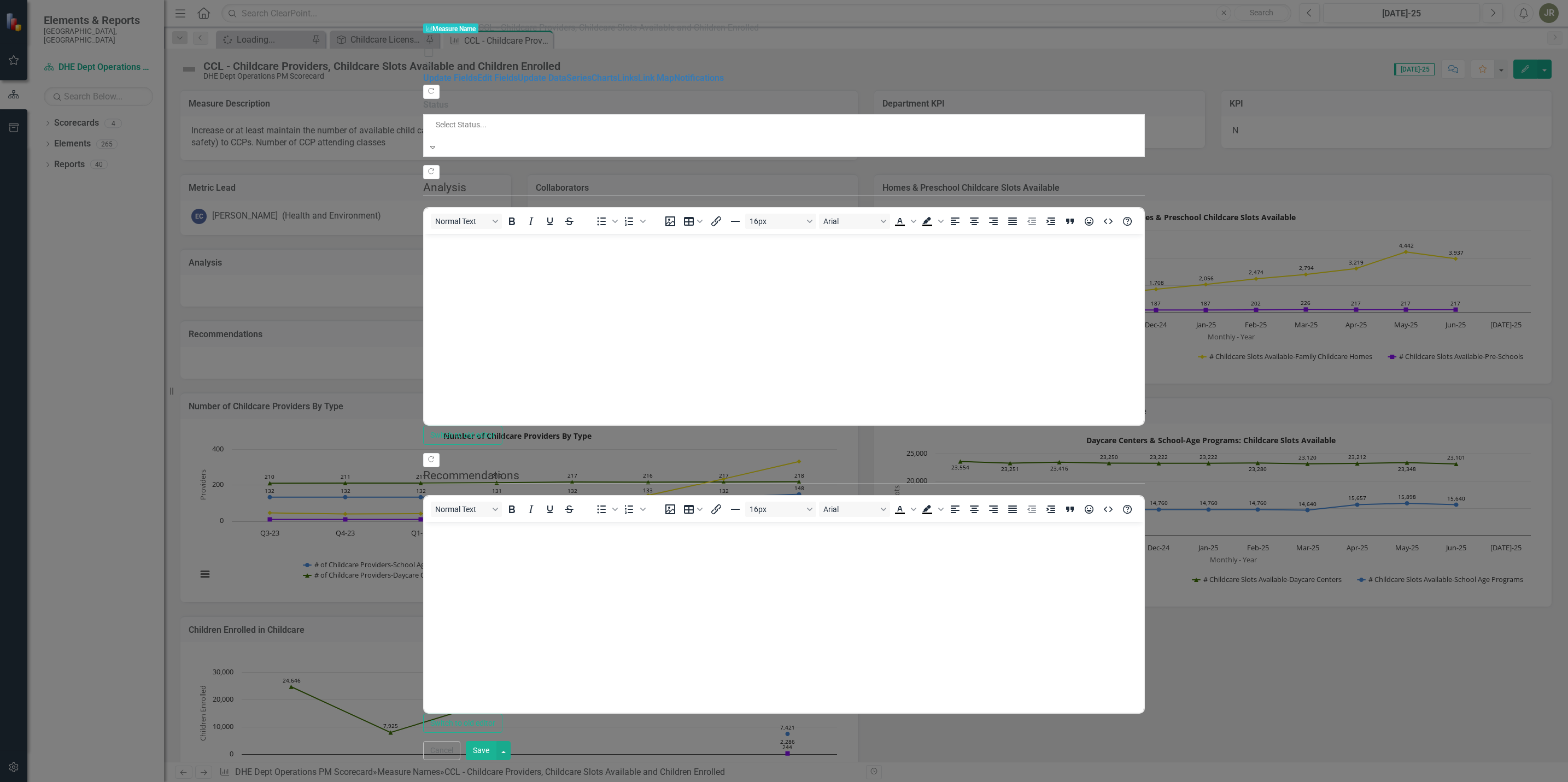
click at [435, 142] on div "Expand" at bounding box center [433, 148] width 5 height 11
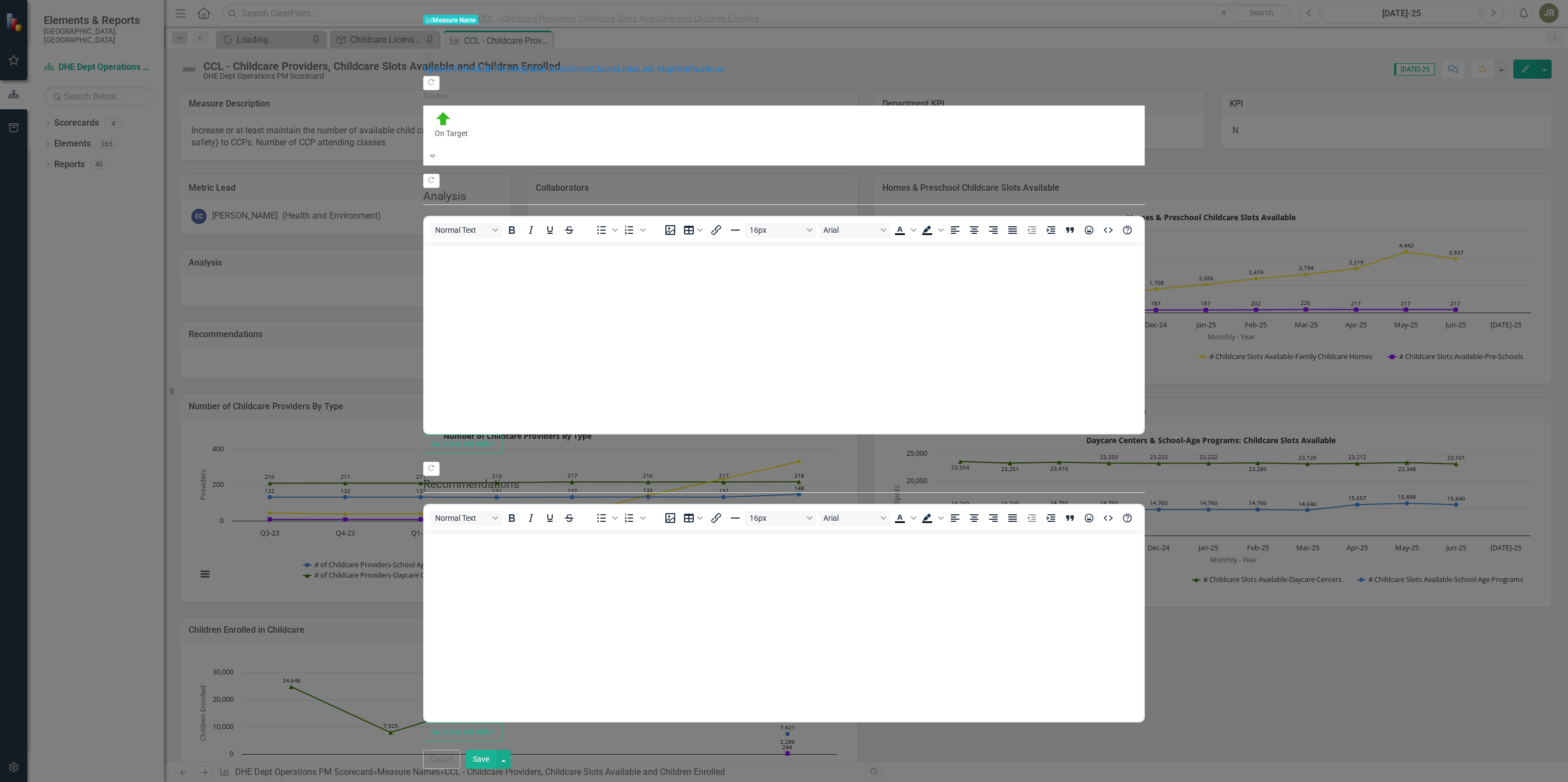
click at [497, 769] on button "Save" at bounding box center [481, 759] width 30 height 19
